Goal: Task Accomplishment & Management: Use online tool/utility

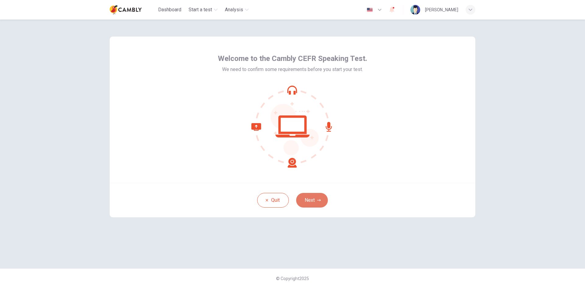
click at [310, 199] on button "Next" at bounding box center [312, 200] width 32 height 15
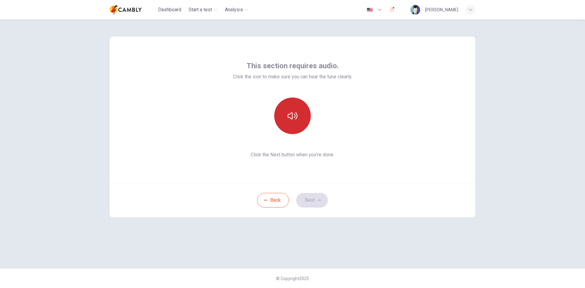
click at [299, 115] on button "button" at bounding box center [292, 116] width 37 height 37
click at [317, 204] on button "Next" at bounding box center [312, 200] width 32 height 15
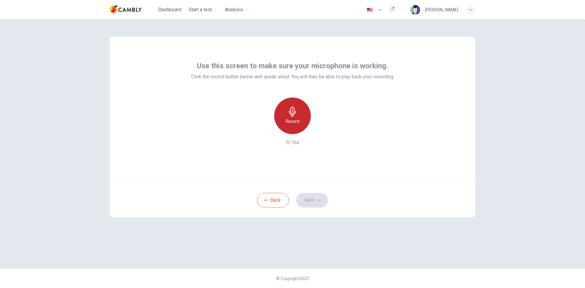
click at [293, 114] on icon "button" at bounding box center [292, 112] width 7 height 10
click at [320, 200] on div "Back Next" at bounding box center [293, 200] width 366 height 34
click at [358, 174] on div "Use this screen to make sure your microphone is working. Click the record butto…" at bounding box center [293, 110] width 366 height 146
click at [300, 120] on div "Stop" at bounding box center [292, 116] width 37 height 37
click at [322, 195] on button "Next" at bounding box center [312, 200] width 32 height 15
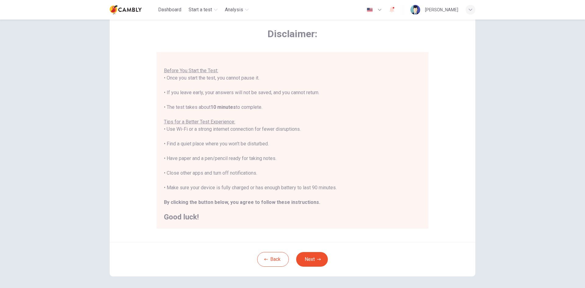
scroll to position [51, 0]
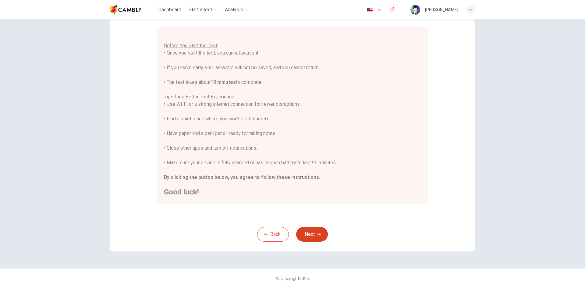
click at [323, 237] on button "Next" at bounding box center [312, 234] width 32 height 15
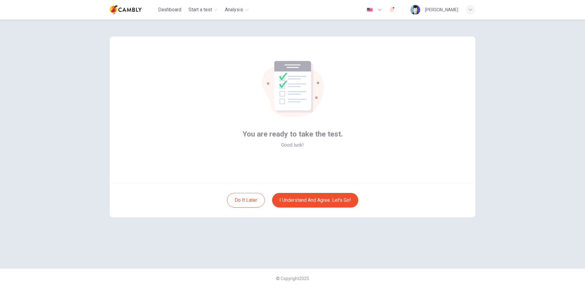
scroll to position [0, 0]
click at [333, 195] on button "I understand and agree. Let’s go!" at bounding box center [315, 200] width 86 height 15
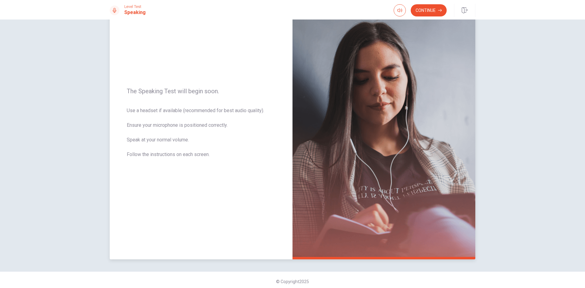
scroll to position [41, 0]
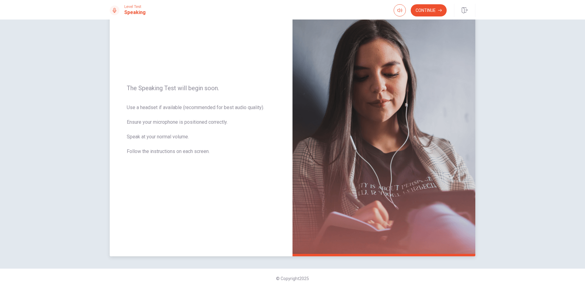
click at [412, 146] on img at bounding box center [384, 124] width 183 height 266
click at [174, 103] on div "The Speaking Test will begin soon. Use a headset if available (recommended for …" at bounding box center [201, 124] width 183 height 266
click at [140, 114] on span "Use a headset if available (recommended for best audio quality). Ensure your mi…" at bounding box center [201, 133] width 149 height 59
click at [424, 8] on button "Continue" at bounding box center [429, 10] width 36 height 12
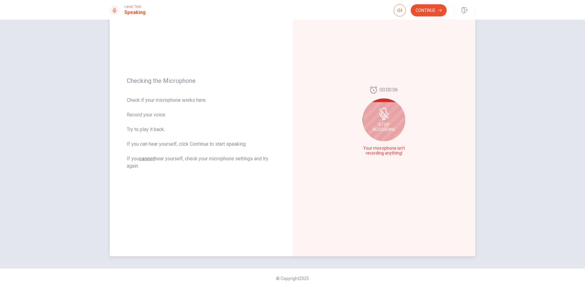
click at [385, 117] on icon at bounding box center [384, 115] width 8 height 5
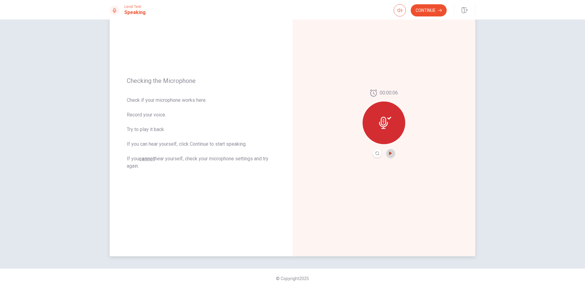
click at [390, 154] on icon "Play Audio" at bounding box center [391, 154] width 4 height 4
click at [395, 81] on div "00:00:06" at bounding box center [384, 124] width 183 height 266
click at [439, 13] on button "Continue" at bounding box center [429, 10] width 36 height 12
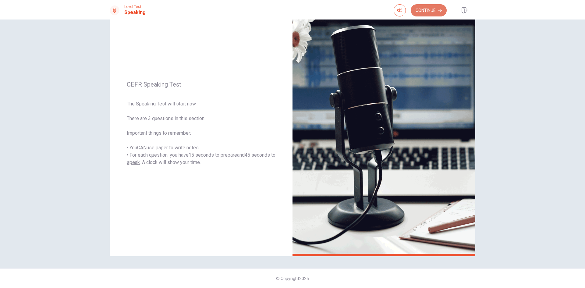
click at [417, 9] on button "Continue" at bounding box center [429, 10] width 36 height 12
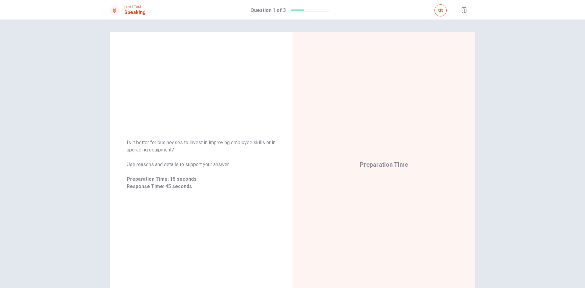
scroll to position [30, 0]
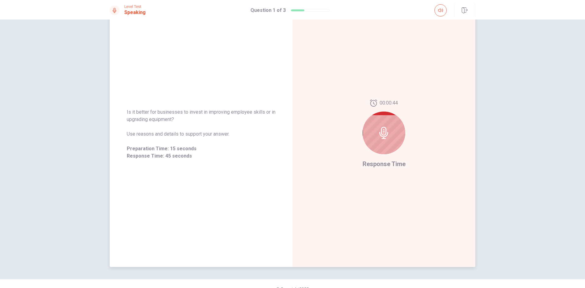
click at [385, 132] on icon at bounding box center [384, 133] width 12 height 12
click at [386, 132] on icon at bounding box center [384, 133] width 12 height 12
click at [396, 158] on div "00:00:42" at bounding box center [384, 129] width 43 height 60
click at [388, 117] on div at bounding box center [384, 133] width 43 height 43
click at [497, 127] on div "Is it better for businesses to invest in improving employee skills or in upgrad…" at bounding box center [292, 154] width 585 height 269
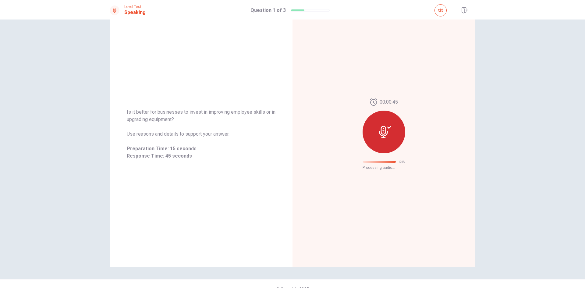
scroll to position [0, 0]
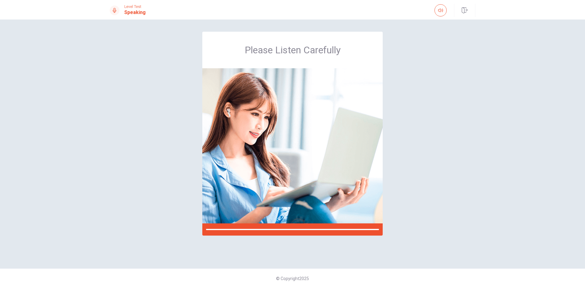
click at [497, 127] on div "Please Listen Carefully © Copyright 2025" at bounding box center [292, 154] width 585 height 269
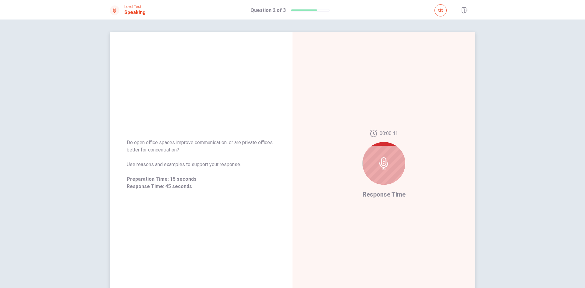
click at [402, 165] on div at bounding box center [384, 163] width 43 height 43
click at [390, 163] on div at bounding box center [384, 163] width 43 height 43
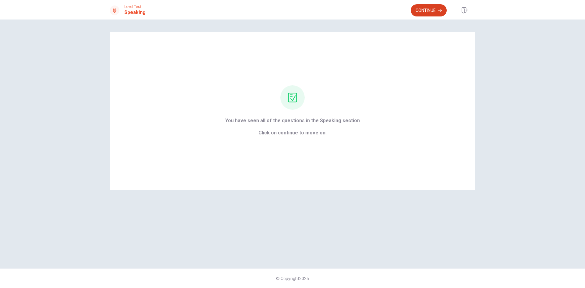
click at [431, 12] on button "Continue" at bounding box center [429, 10] width 36 height 12
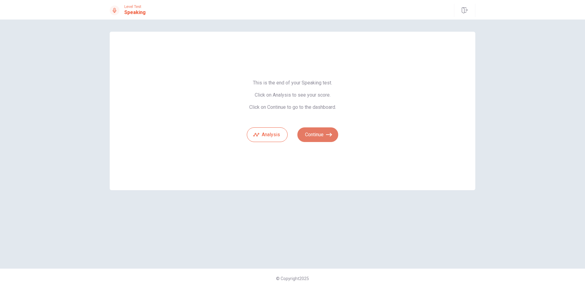
click at [321, 138] on button "Continue" at bounding box center [318, 134] width 41 height 15
